Goal: Transaction & Acquisition: Download file/media

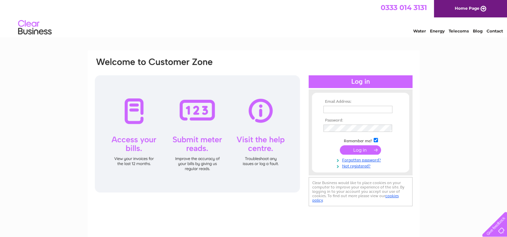
type input "waterlanelounge@gmail.com"
click at [355, 149] on input "submit" at bounding box center [360, 149] width 41 height 9
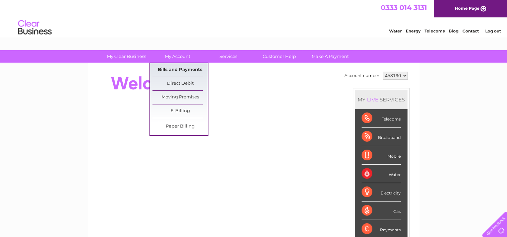
click at [179, 71] on link "Bills and Payments" at bounding box center [179, 69] width 55 height 13
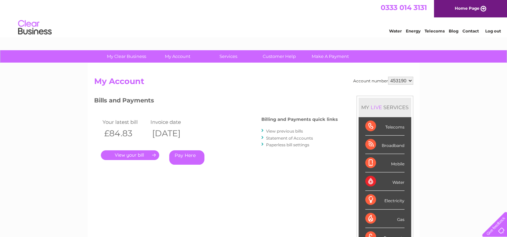
click at [271, 130] on link "View previous bills" at bounding box center [284, 131] width 37 height 5
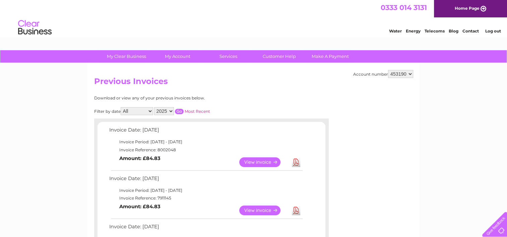
click at [300, 160] on td "Download" at bounding box center [296, 162] width 12 height 13
click at [296, 162] on link "Download" at bounding box center [296, 162] width 8 height 10
